Goal: Feedback & Contribution: Submit feedback/report problem

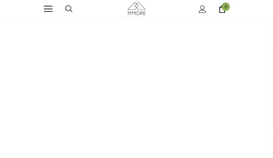
type input "fDmHxSpdNvhDpsr"
type input "HVjmpyqmRqlapFln"
type input "[EMAIL_ADDRESS][DOMAIN_NAME]"
type input "LudbeqBshdxdYic"
type input "9559120957"
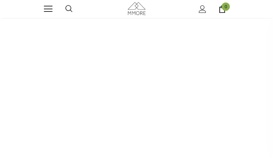
type input "[EMAIL_ADDRESS][DOMAIN_NAME]"
